Goal: Information Seeking & Learning: Learn about a topic

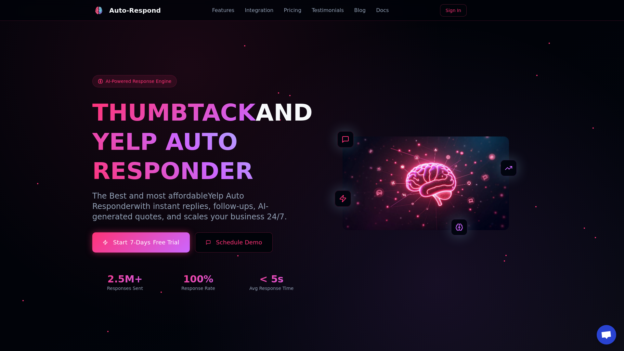
click at [354, 10] on link "Blog" at bounding box center [359, 10] width 11 height 8
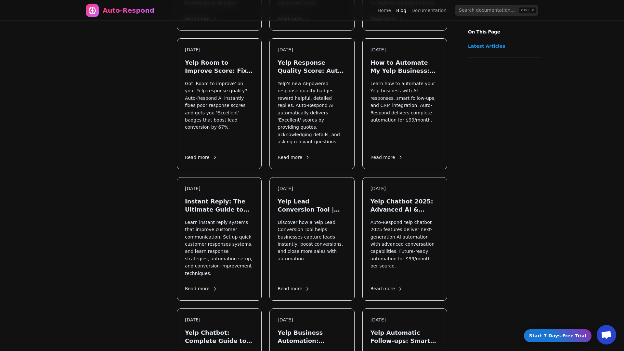
scroll to position [518, 0]
